Goal: Find specific page/section: Find specific page/section

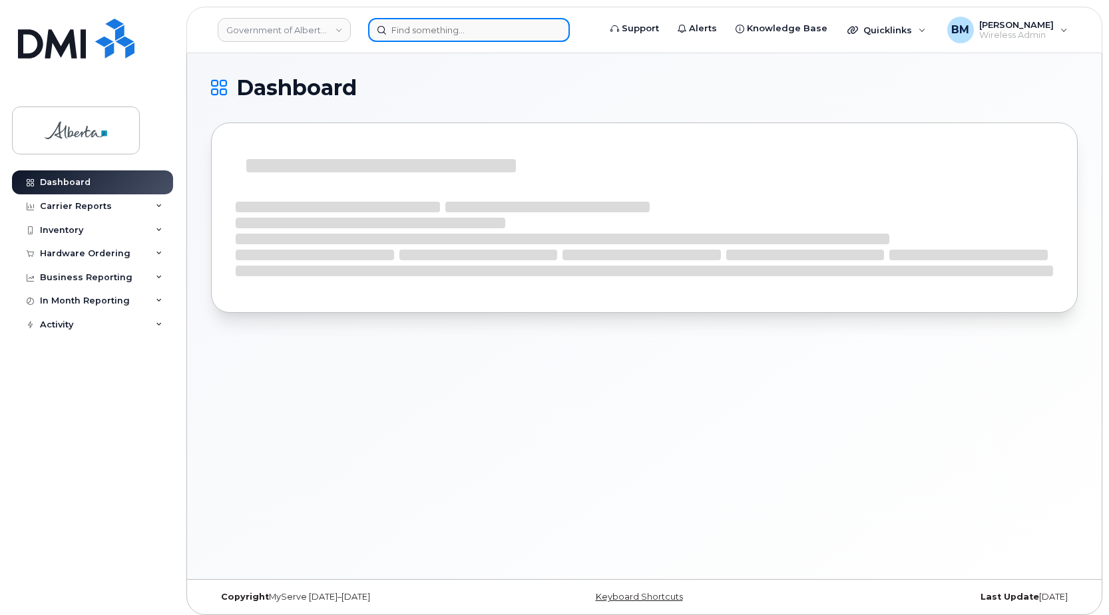
click at [404, 29] on input at bounding box center [469, 30] width 202 height 24
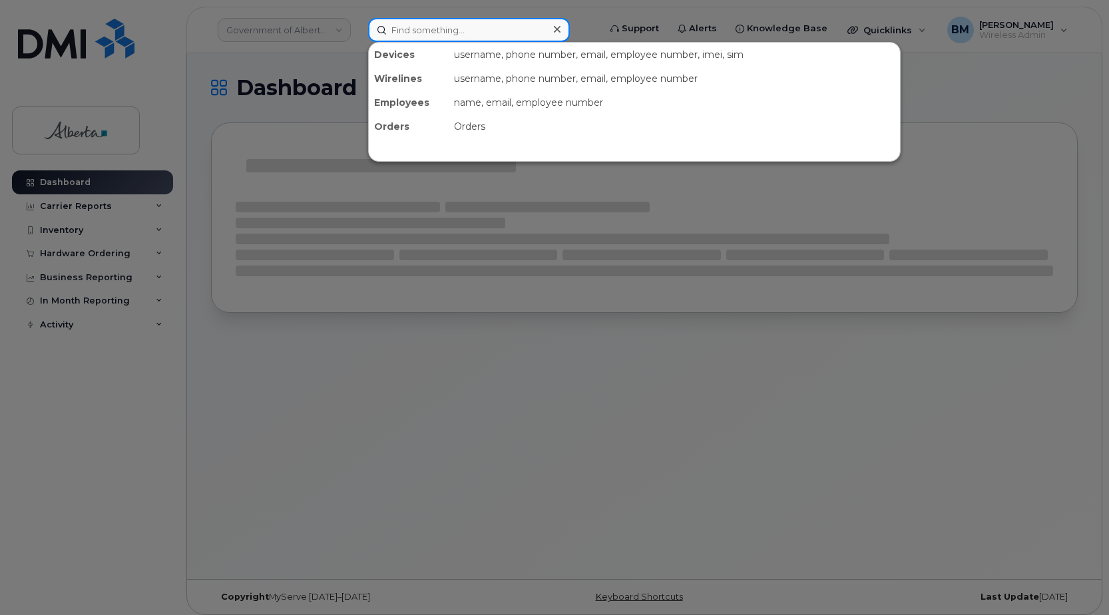
paste input "15873346453"
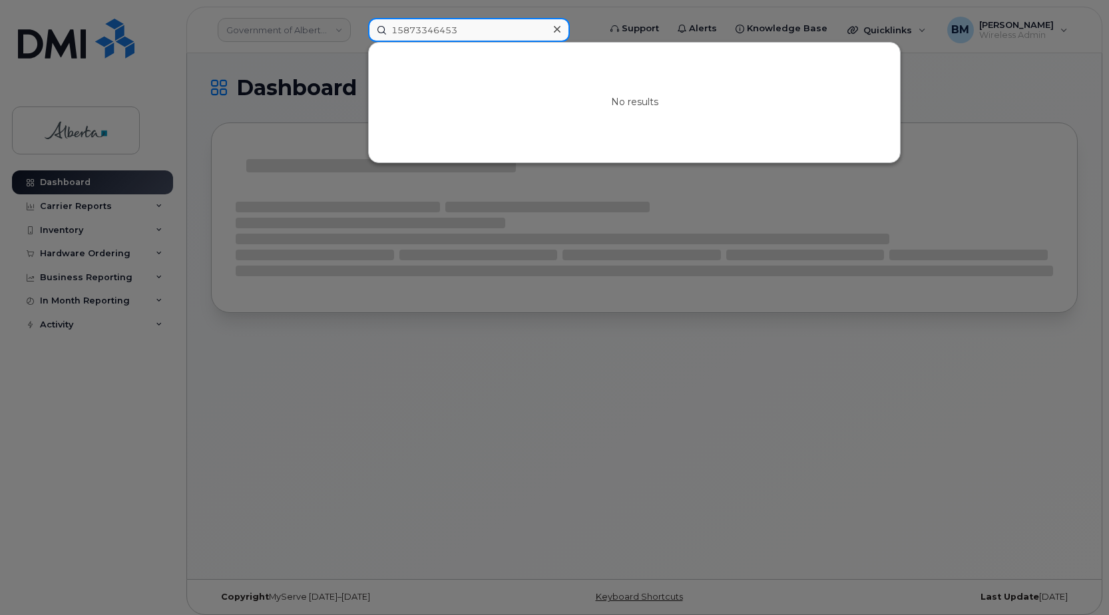
click at [397, 32] on input "15873346453" at bounding box center [469, 30] width 202 height 24
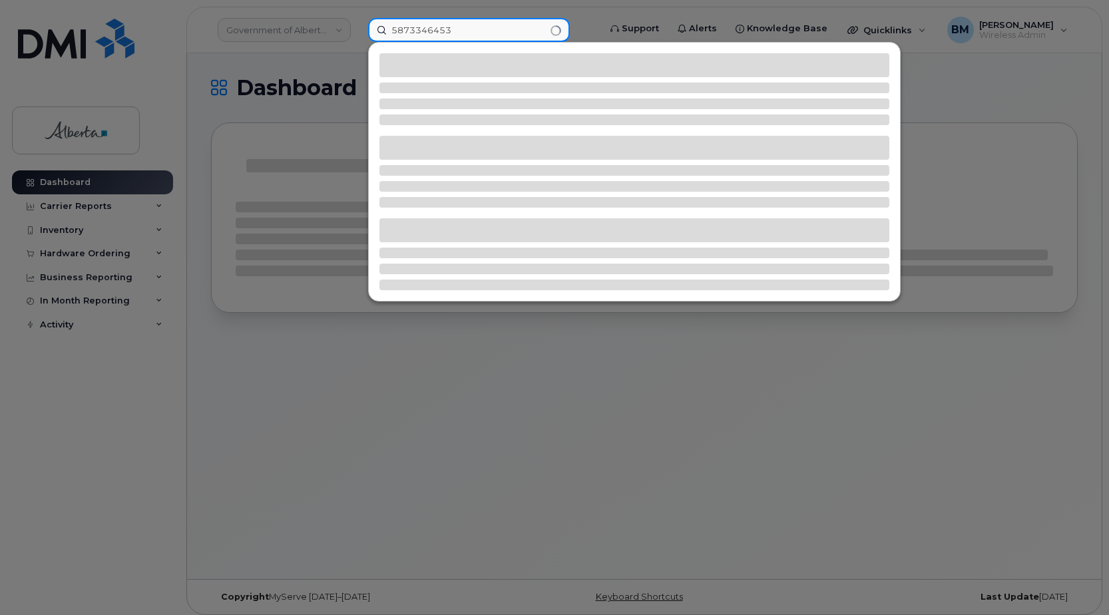
type input "5873346453"
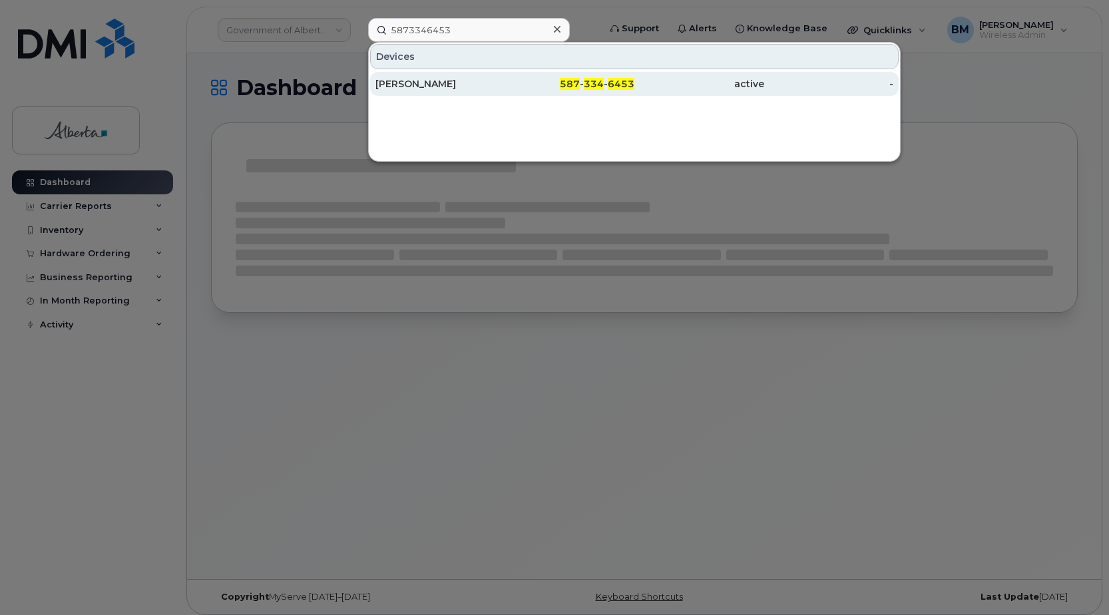
click at [421, 78] on div "Jim Garland" at bounding box center [440, 83] width 130 height 13
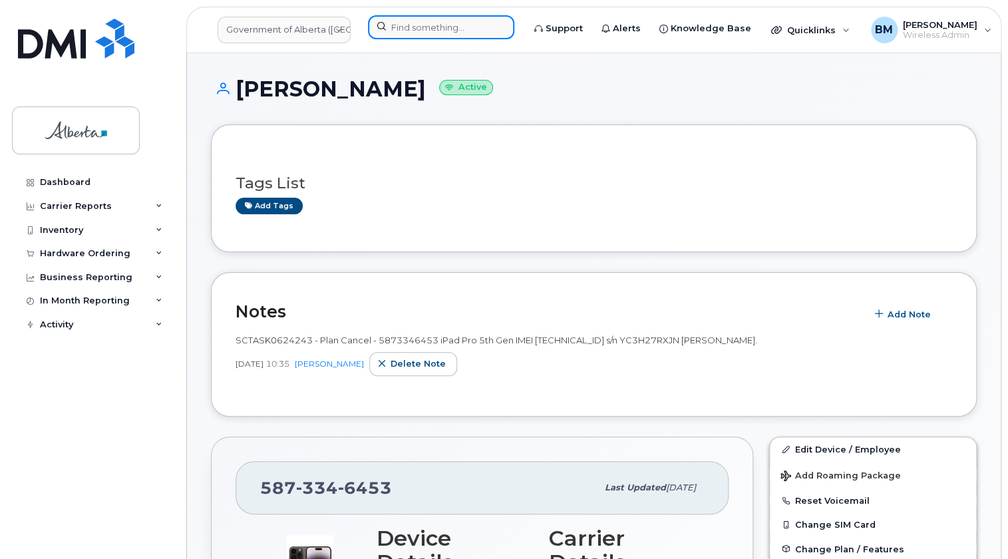
click at [439, 29] on input at bounding box center [441, 27] width 146 height 24
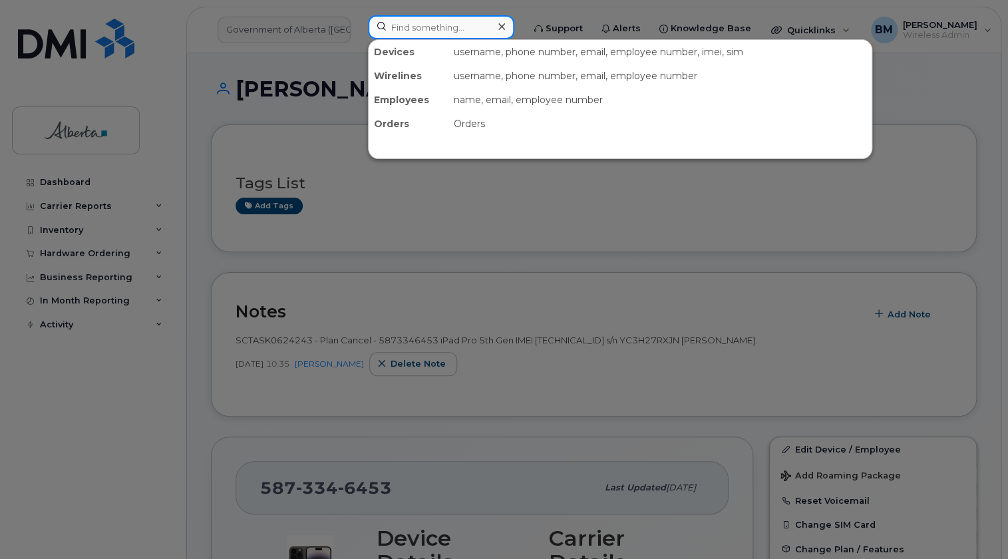
paste input "15875455855"
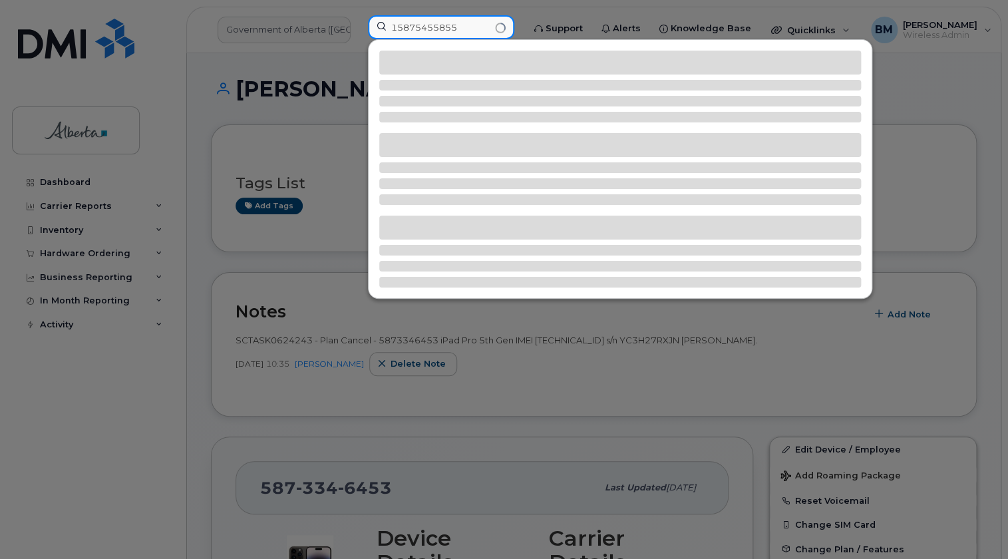
click at [400, 27] on input "15875455855" at bounding box center [441, 27] width 146 height 24
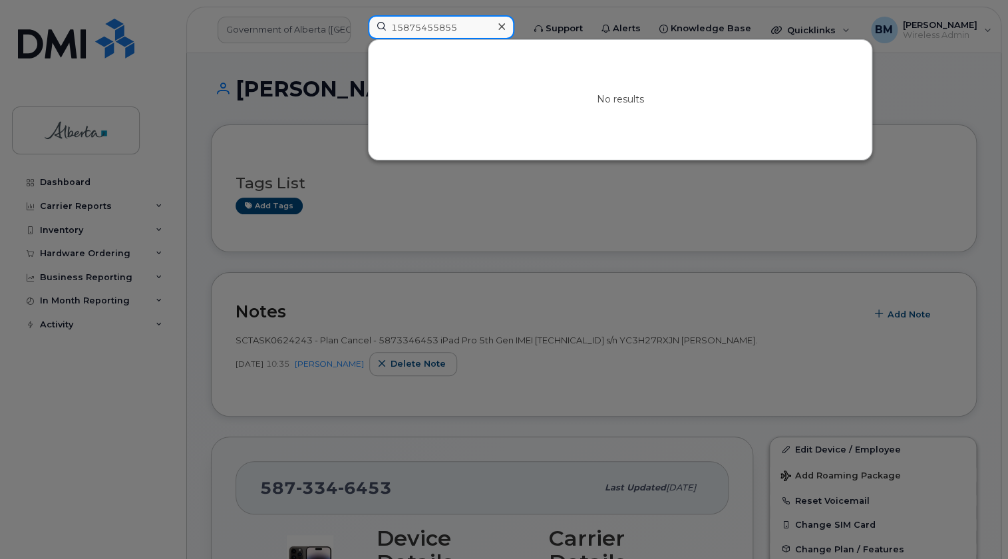
click at [397, 27] on input "15875455855" at bounding box center [441, 27] width 146 height 24
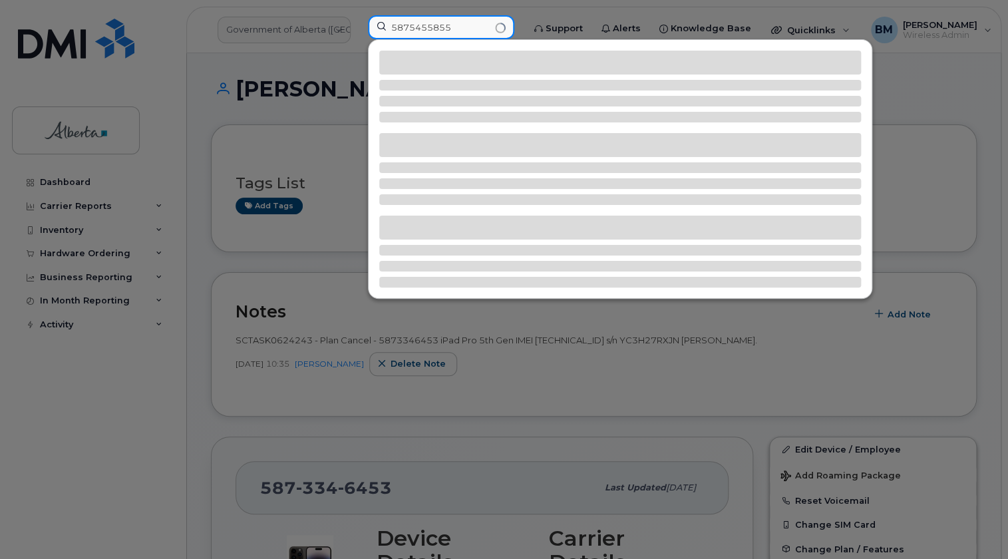
type input "5875455855"
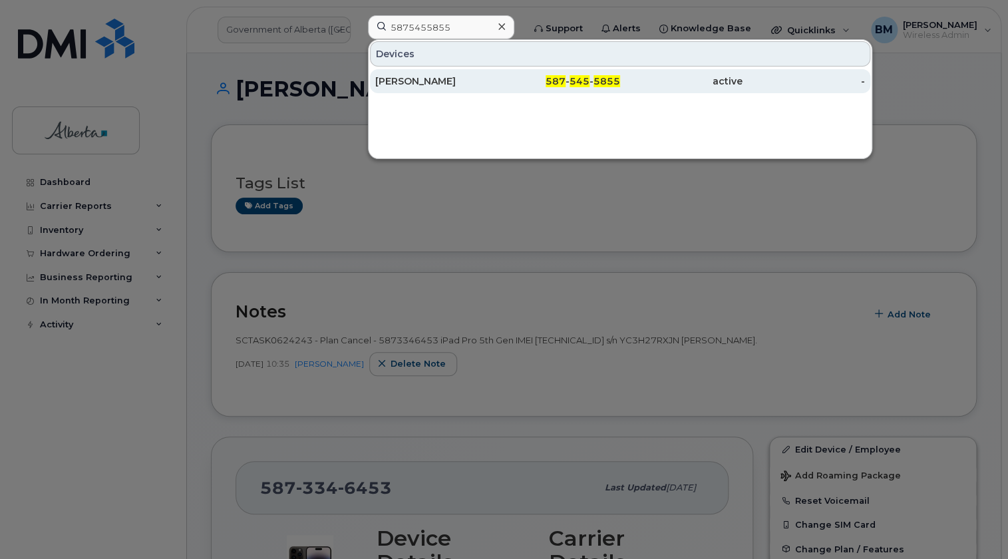
click at [428, 79] on div "Shainoor Kassam" at bounding box center [436, 81] width 122 height 13
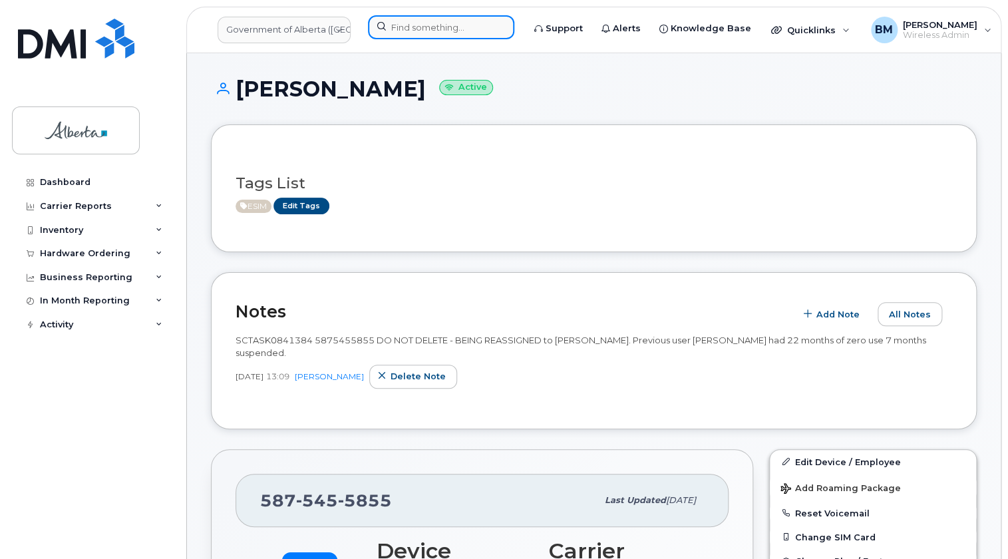
click at [445, 29] on input at bounding box center [441, 27] width 146 height 24
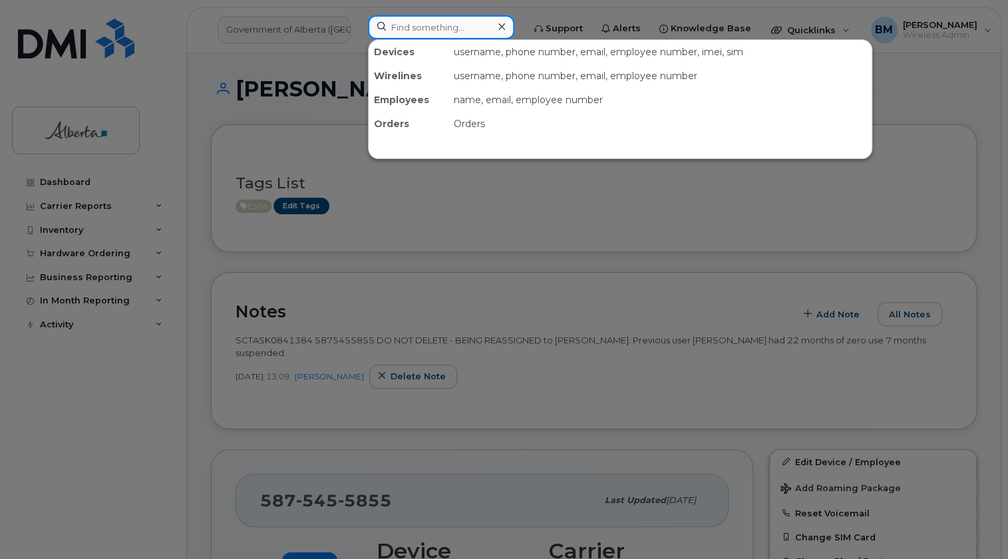
paste input "17802859398"
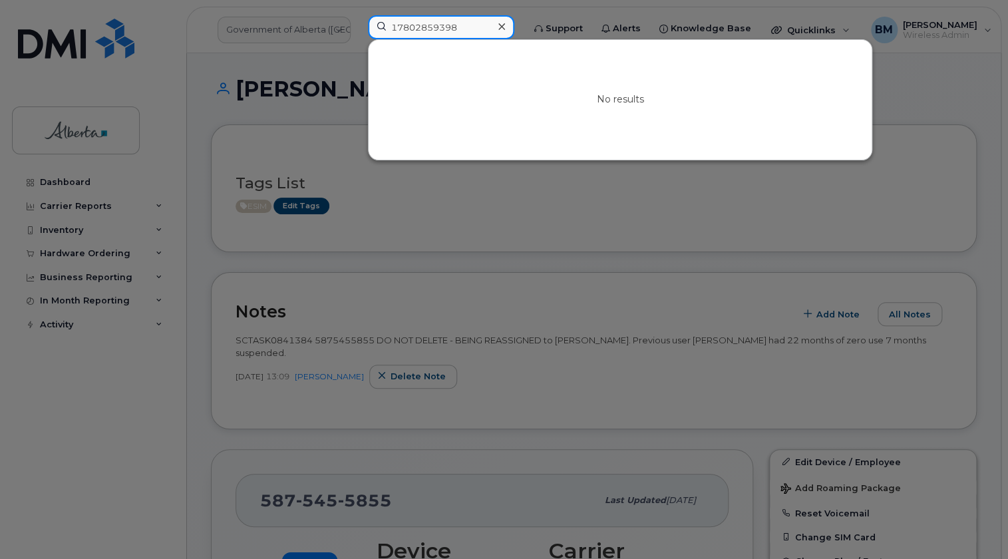
click at [398, 25] on input "17802859398" at bounding box center [441, 27] width 146 height 24
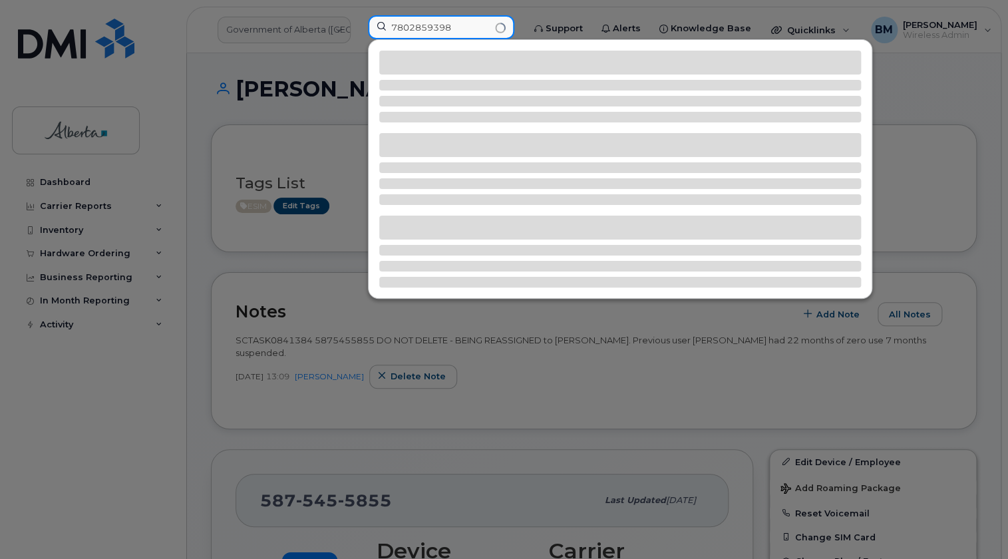
type input "7802859398"
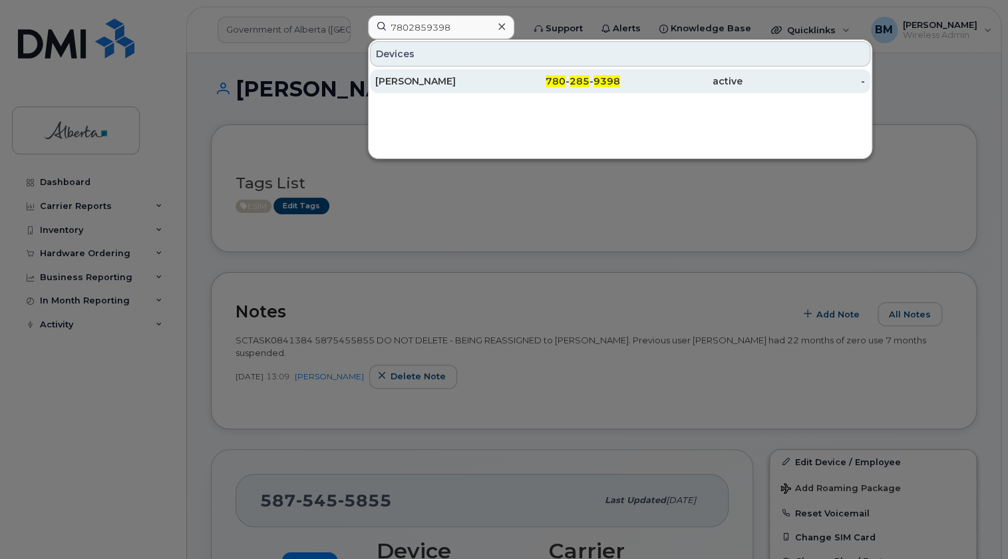
click at [445, 81] on div "[PERSON_NAME]" at bounding box center [436, 81] width 122 height 13
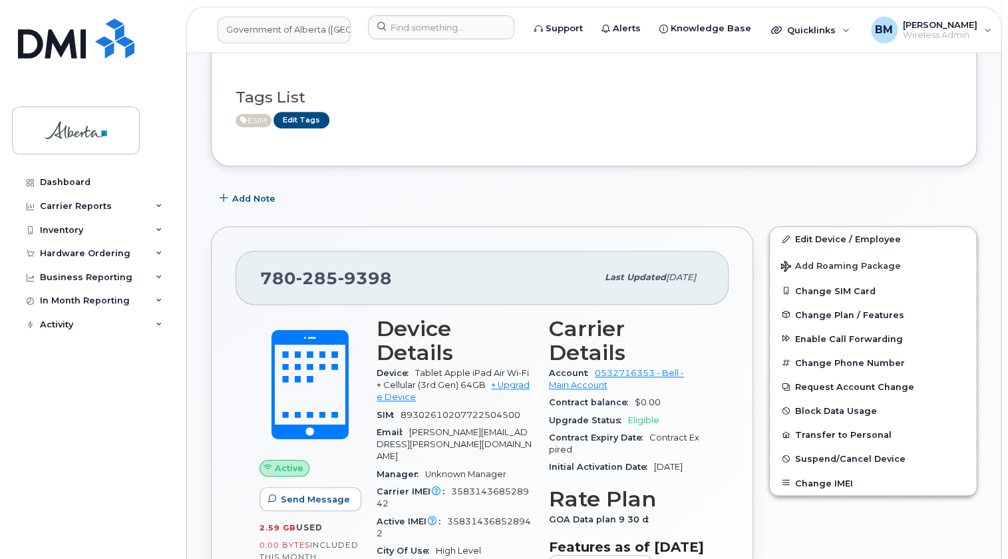
scroll to position [242, 0]
